Goal: Task Accomplishment & Management: Complete application form

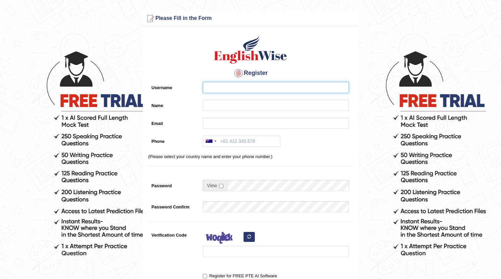
click at [208, 85] on input "Username" at bounding box center [276, 87] width 146 height 11
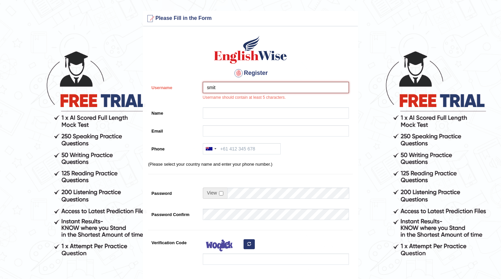
click at [233, 85] on input "smit" at bounding box center [276, 87] width 146 height 11
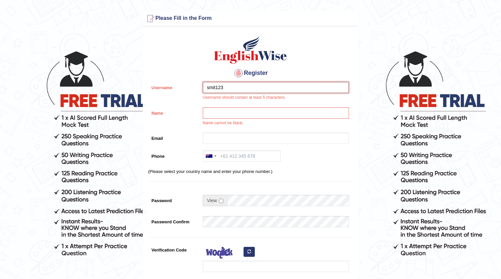
type input "smit123"
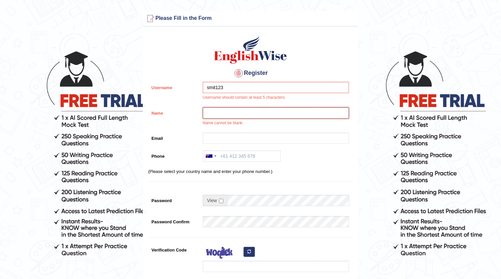
click at [234, 113] on input "Name" at bounding box center [276, 112] width 146 height 11
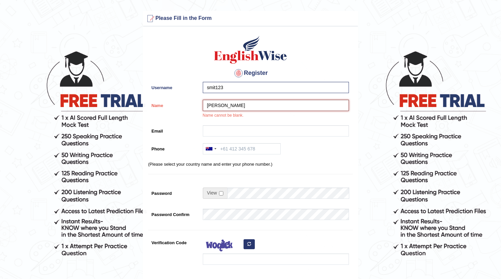
type input "[PERSON_NAME]"
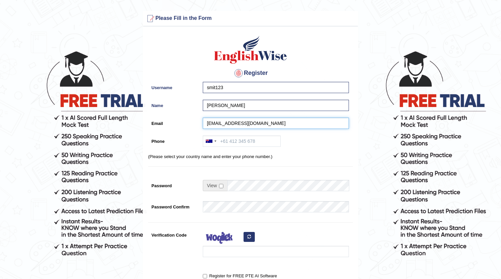
type input "smit.gamer2212@gmail.com"
type input "0403866429"
click at [273, 168] on div "Register Username smit123 Name Smit Shahu Email smit.gamer2212@gmail.com Phone …" at bounding box center [250, 168] width 215 height 277
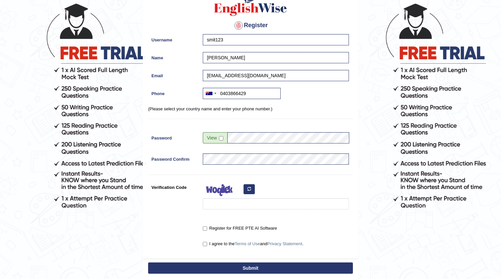
scroll to position [50, 0]
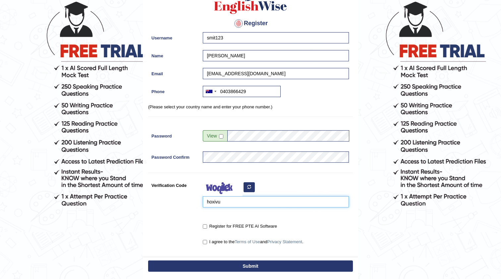
type input "hoxivu"
click at [206, 228] on label "Register for FREE PTE AI Software" at bounding box center [240, 226] width 74 height 7
click at [206, 228] on input "Register for FREE PTE AI Software" at bounding box center [205, 226] width 4 height 4
checkbox input "true"
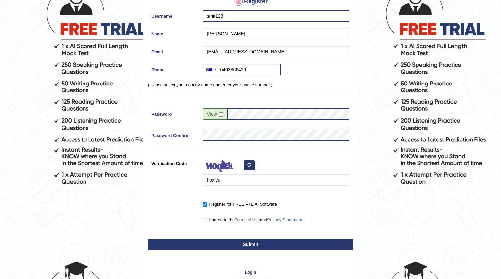
scroll to position [80, 0]
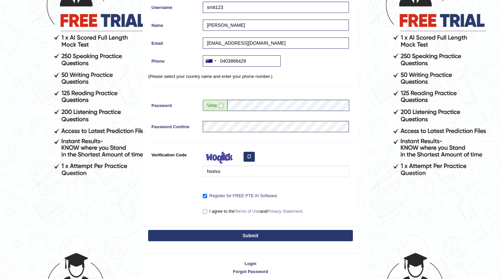
click at [204, 214] on label "I agree to the Terms of Use and Privacy Statement ." at bounding box center [253, 211] width 101 height 7
click at [204, 214] on input "I agree to the Terms of Use and Privacy Statement ." at bounding box center [205, 211] width 4 height 4
checkbox input "true"
click at [203, 234] on button "Submit" at bounding box center [250, 235] width 205 height 11
type input "+61403866429"
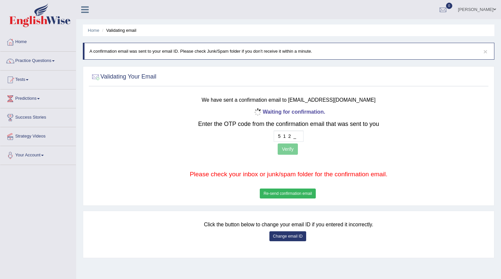
type input "5 1 2 6"
click at [292, 149] on button "Verify" at bounding box center [288, 148] width 20 height 11
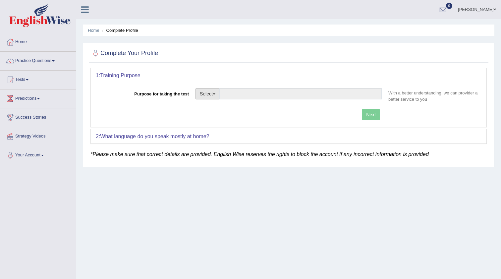
click at [202, 94] on button "Select" at bounding box center [207, 93] width 24 height 11
click at [215, 115] on link "Permanent Residency" at bounding box center [225, 116] width 59 height 9
type input "Permanent Residency"
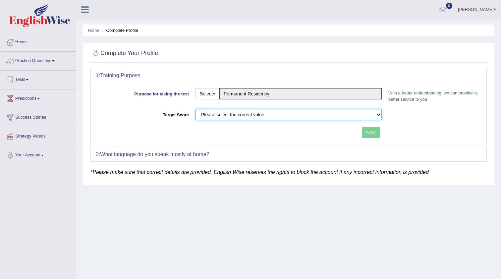
select select "79"
click at [371, 133] on button "Next" at bounding box center [371, 132] width 18 height 11
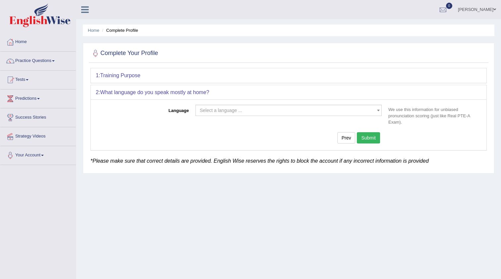
click at [271, 112] on span "Select a language ..." at bounding box center [287, 110] width 174 height 7
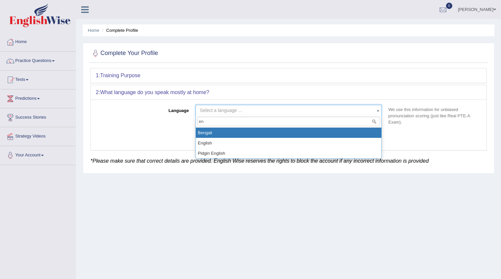
type input "e"
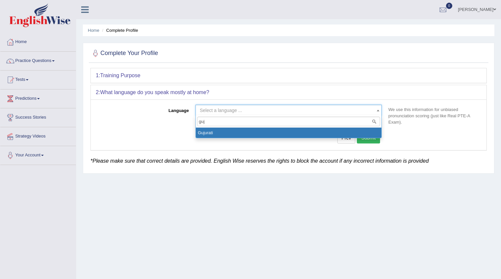
type input "guj"
select select "Gujurati"
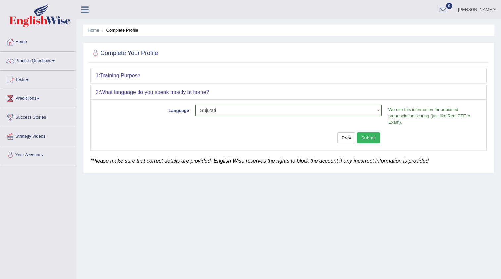
click at [370, 137] on button "Submit" at bounding box center [368, 137] width 23 height 11
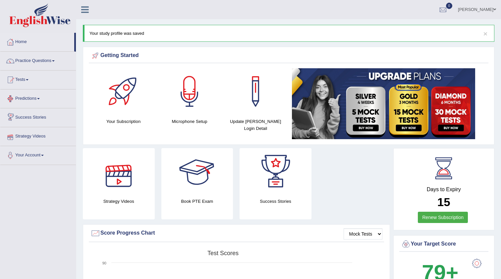
click at [38, 103] on link "Predictions" at bounding box center [38, 97] width 76 height 17
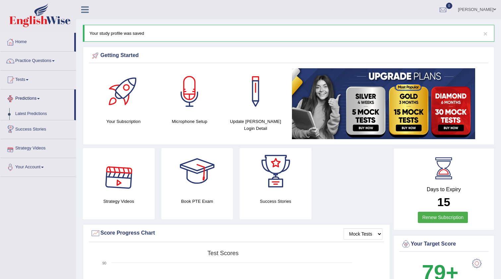
click at [40, 102] on link "Predictions" at bounding box center [37, 97] width 74 height 17
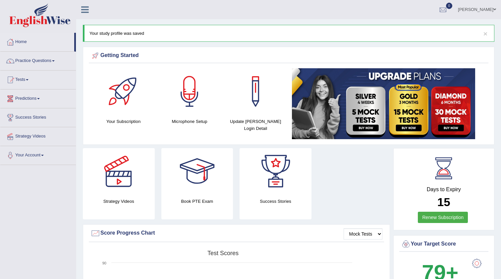
click at [29, 83] on link "Tests" at bounding box center [38, 79] width 76 height 17
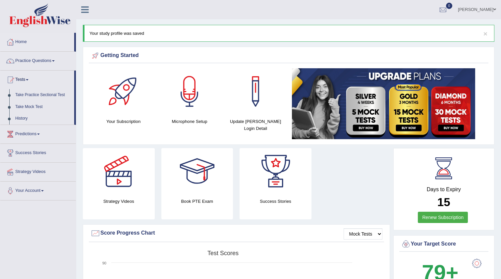
click at [30, 84] on link "Tests" at bounding box center [37, 79] width 74 height 17
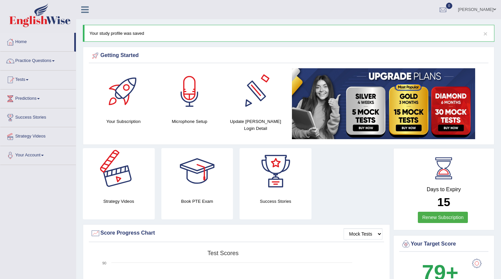
click at [113, 179] on div at bounding box center [118, 171] width 46 height 46
